Goal: Task Accomplishment & Management: Use online tool/utility

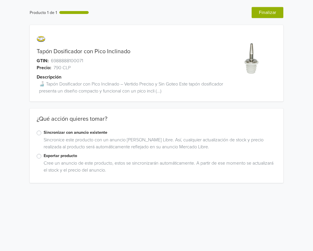
click at [44, 156] on label "Exportar producto" at bounding box center [160, 156] width 233 height 6
click at [0, 0] on input "Exportar producto" at bounding box center [0, 0] width 0 height 0
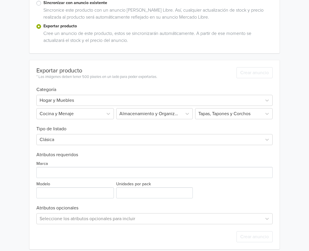
scroll to position [135, 0]
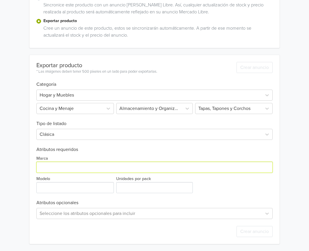
click at [73, 172] on input "Marca" at bounding box center [154, 167] width 236 height 11
type input "GENERICA"
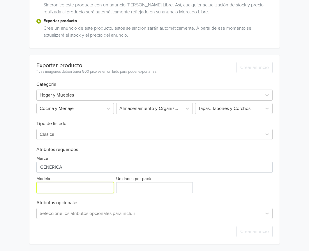
click at [88, 183] on input "Modelo" at bounding box center [74, 187] width 77 height 11
type input "ÚNICO"
click at [135, 194] on div "Exportar producto * Las imágenes deben tener 500 píxeles en un lado para poder …" at bounding box center [154, 149] width 236 height 189
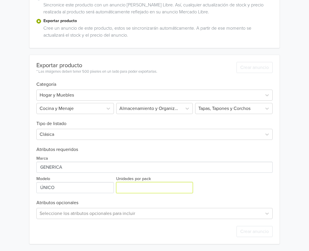
click at [136, 193] on input "Unidades por pack" at bounding box center [154, 187] width 76 height 11
type input "1"
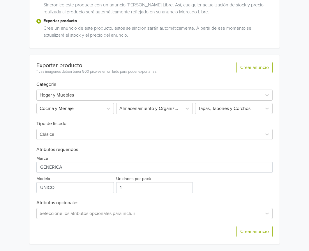
drag, startPoint x: 255, startPoint y: 239, endPoint x: 260, endPoint y: 239, distance: 4.4
click at [256, 239] on div "Crear anuncio" at bounding box center [154, 231] width 236 height 25
click at [260, 237] on button "Crear anuncio" at bounding box center [255, 231] width 36 height 11
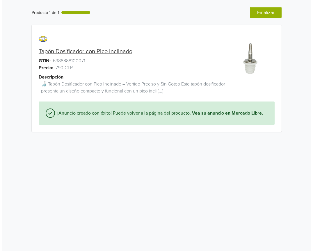
scroll to position [0, 0]
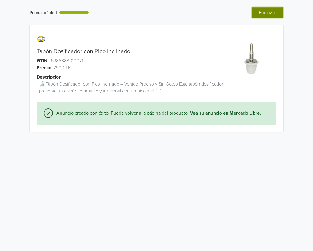
click at [267, 8] on button "Finalizar" at bounding box center [268, 12] width 32 height 11
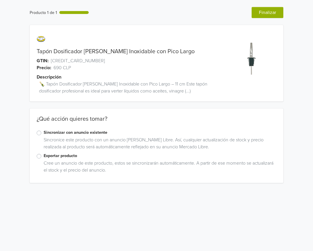
click at [44, 158] on label "Exportar producto" at bounding box center [160, 156] width 233 height 6
click at [0, 0] on input "Exportar producto" at bounding box center [0, 0] width 0 height 0
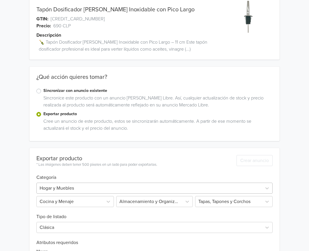
scroll to position [87, 0]
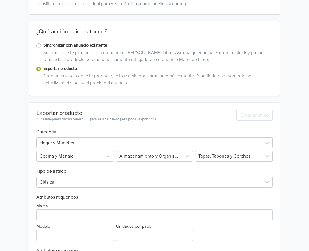
click at [56, 208] on div "Marca" at bounding box center [154, 212] width 236 height 18
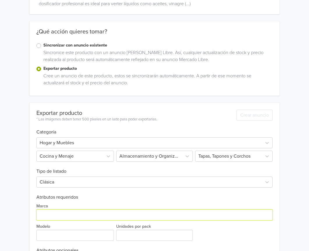
click at [56, 213] on input "Marca" at bounding box center [154, 215] width 236 height 11
type input "GENERICA"
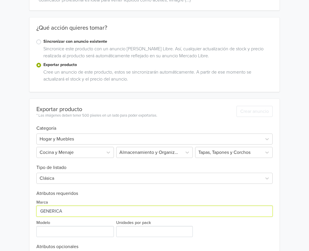
scroll to position [135, 0]
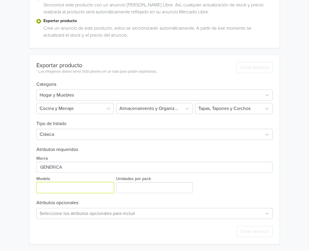
drag, startPoint x: 71, startPoint y: 187, endPoint x: 73, endPoint y: 190, distance: 3.6
click at [73, 189] on input "Modelo" at bounding box center [74, 187] width 77 height 11
type input "ÚNICO"
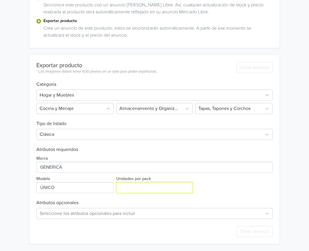
click at [168, 190] on input "Unidades por pack" at bounding box center [154, 187] width 76 height 11
type input "1"
click at [188, 186] on input "1" at bounding box center [154, 187] width 76 height 11
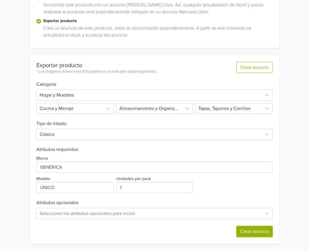
click at [265, 232] on button "Crear anuncio" at bounding box center [255, 231] width 36 height 11
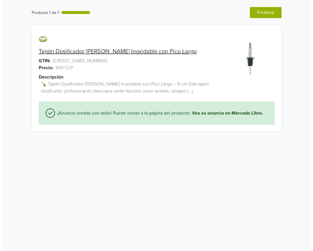
scroll to position [0, 0]
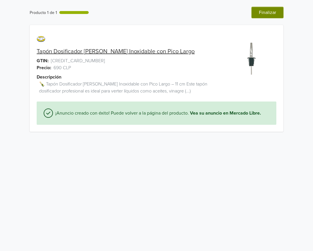
click at [269, 13] on button "Finalizar" at bounding box center [268, 12] width 32 height 11
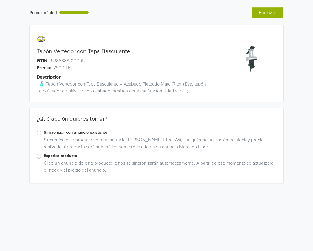
click at [44, 156] on label "Exportar producto" at bounding box center [160, 156] width 233 height 6
click at [0, 0] on input "Exportar producto" at bounding box center [0, 0] width 0 height 0
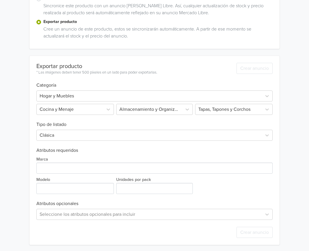
scroll to position [135, 0]
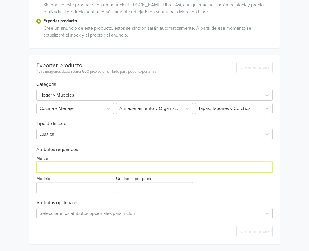
click at [78, 169] on input "Marca" at bounding box center [154, 167] width 236 height 11
type input "GENERICA"
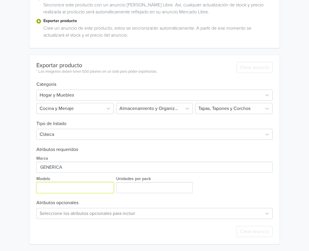
click at [87, 188] on input "Modelo" at bounding box center [74, 187] width 77 height 11
type input "ÚNICO"
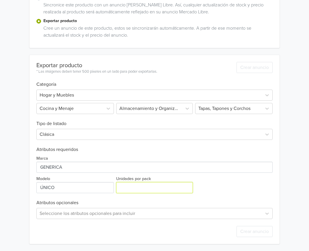
click at [148, 184] on input "Unidades por pack" at bounding box center [154, 187] width 76 height 11
type input "1"
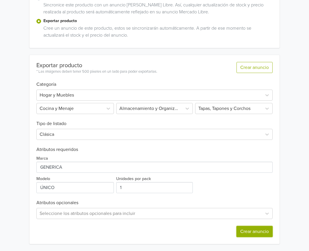
click at [245, 237] on button "Crear anuncio" at bounding box center [255, 231] width 36 height 11
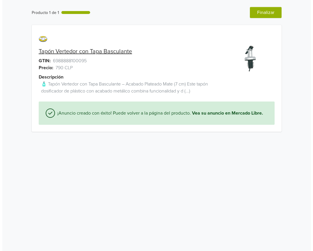
scroll to position [0, 0]
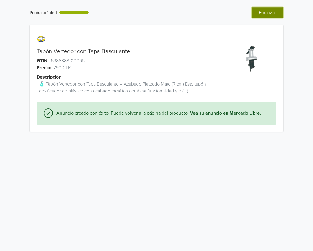
click at [271, 10] on button "Finalizar" at bounding box center [268, 12] width 32 height 11
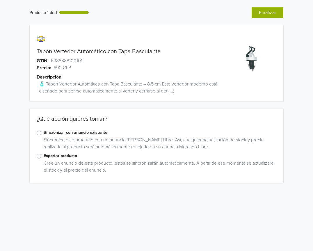
click at [44, 158] on label "Exportar producto" at bounding box center [160, 156] width 233 height 6
click at [0, 0] on input "Exportar producto" at bounding box center [0, 0] width 0 height 0
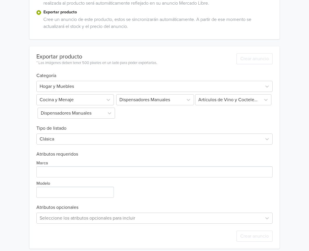
scroll to position [149, 0]
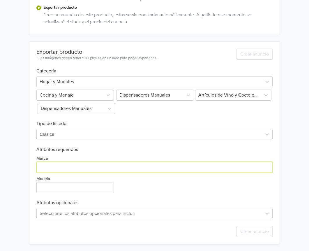
drag, startPoint x: 75, startPoint y: 168, endPoint x: 77, endPoint y: 172, distance: 4.7
click at [75, 168] on input "Marca" at bounding box center [154, 167] width 236 height 11
type input "GENERICA"
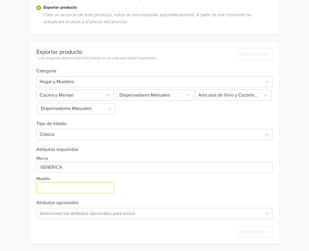
click at [83, 191] on input "Modelo" at bounding box center [74, 187] width 77 height 11
type input "ÚNICO"
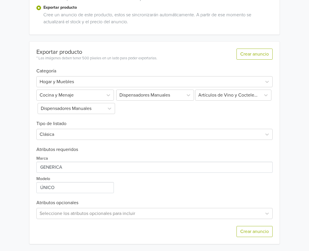
click at [245, 226] on div "Crear anuncio" at bounding box center [255, 228] width 36 height 18
click at [247, 229] on button "Crear anuncio" at bounding box center [255, 231] width 36 height 11
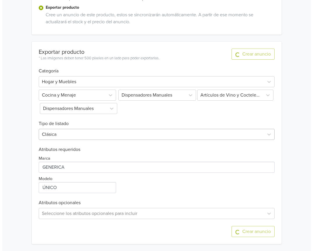
scroll to position [0, 0]
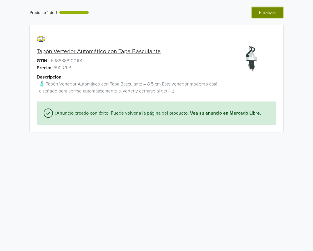
click at [264, 11] on button "Finalizar" at bounding box center [268, 12] width 32 height 11
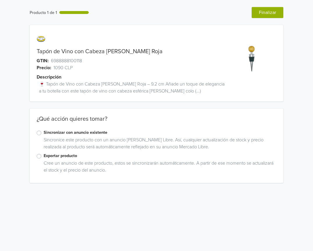
click at [41, 159] on div "Exportar producto" at bounding box center [157, 156] width 240 height 7
click at [44, 158] on label "Exportar producto" at bounding box center [160, 156] width 233 height 6
click at [0, 0] on input "Exportar producto" at bounding box center [0, 0] width 0 height 0
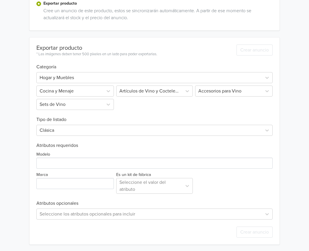
scroll to position [153, 0]
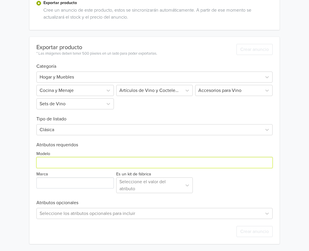
click at [80, 165] on input "Modelo" at bounding box center [154, 162] width 236 height 11
type input "ÚNICO"
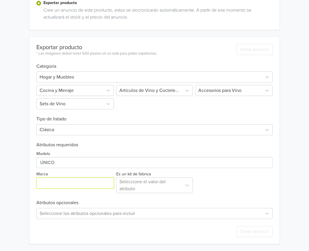
click at [87, 181] on input "Marca" at bounding box center [74, 183] width 77 height 11
type input "GENERICA"
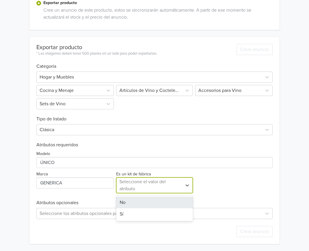
click at [142, 181] on div "Seleccione el valor del atributo" at bounding box center [148, 186] width 59 height 14
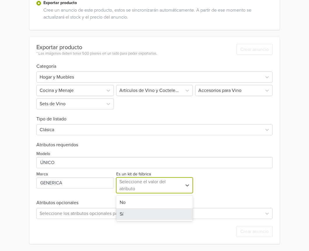
click at [147, 211] on div "Sí" at bounding box center [154, 215] width 76 height 12
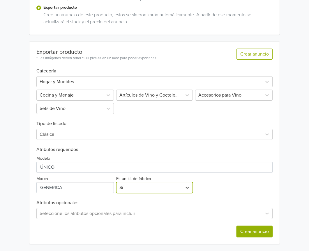
click at [249, 235] on button "Crear anuncio" at bounding box center [255, 231] width 36 height 11
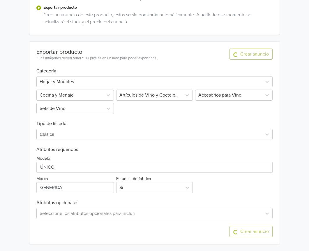
click at [255, 66] on h6 "Categoría" at bounding box center [154, 67] width 236 height 13
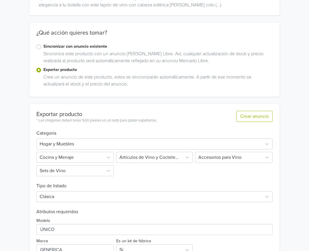
scroll to position [0, 0]
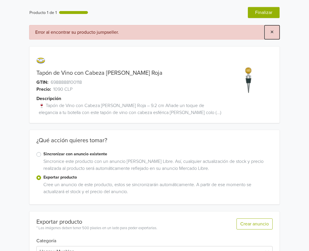
click at [270, 34] on span "×" at bounding box center [271, 32] width 3 height 8
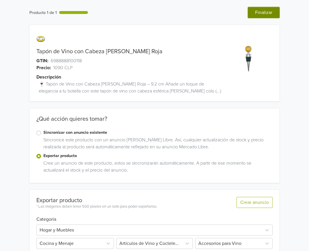
click at [261, 13] on button "Finalizar" at bounding box center [264, 12] width 32 height 11
